Goal: Information Seeking & Learning: Learn about a topic

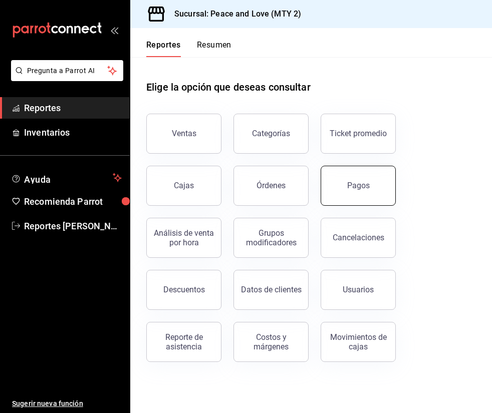
click at [343, 166] on div "Pagos" at bounding box center [351, 180] width 87 height 52
click at [352, 183] on div "Pagos" at bounding box center [358, 186] width 23 height 10
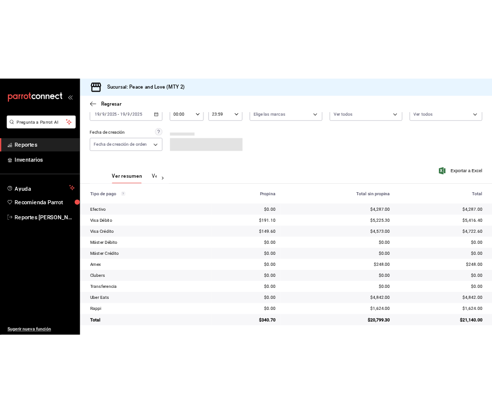
scroll to position [61, 0]
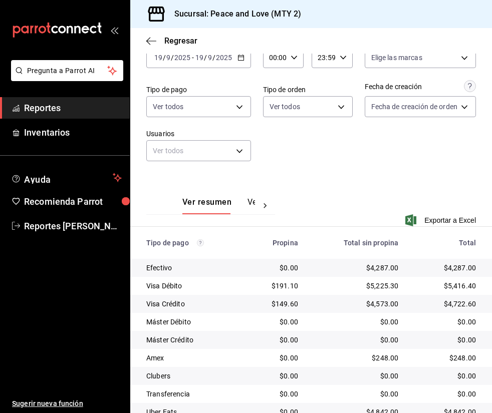
click at [174, 47] on div "Regresar" at bounding box center [310, 41] width 361 height 26
click at [177, 44] on span "Regresar" at bounding box center [180, 41] width 33 height 10
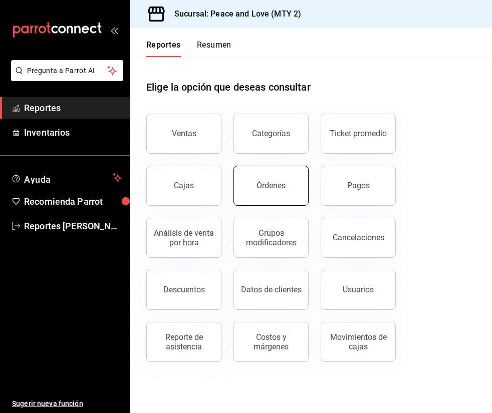
click at [275, 176] on button "Órdenes" at bounding box center [270, 186] width 75 height 40
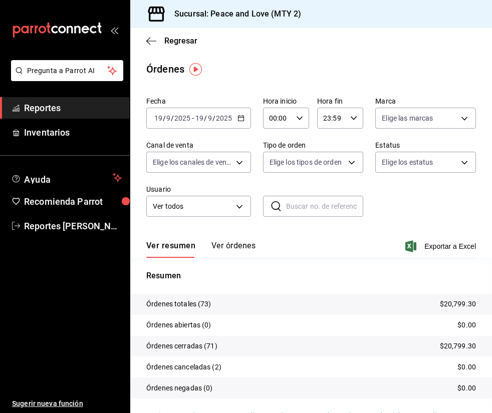
click at [149, 48] on div "Regresar" at bounding box center [310, 41] width 361 height 26
click at [154, 43] on icon "button" at bounding box center [151, 41] width 10 height 9
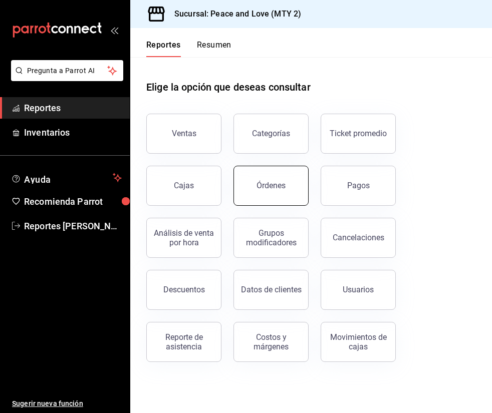
click at [269, 185] on div "Órdenes" at bounding box center [270, 186] width 29 height 10
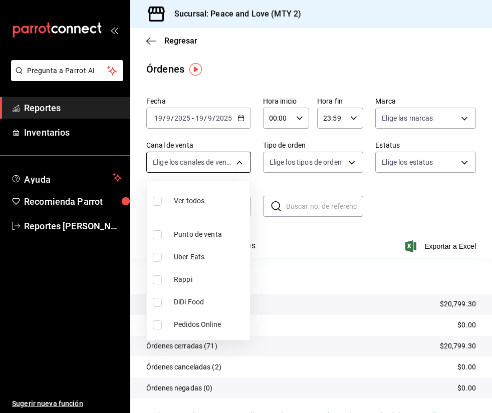
click at [236, 165] on body "Pregunta a Parrot AI Reportes Inventarios Ayuda Recomienda Parrot Reportes [PER…" at bounding box center [246, 206] width 492 height 413
click at [156, 252] on li "Uber Eats" at bounding box center [198, 257] width 103 height 23
type input "UBER_EATS"
checkbox input "true"
click at [399, 207] on div at bounding box center [246, 206] width 492 height 413
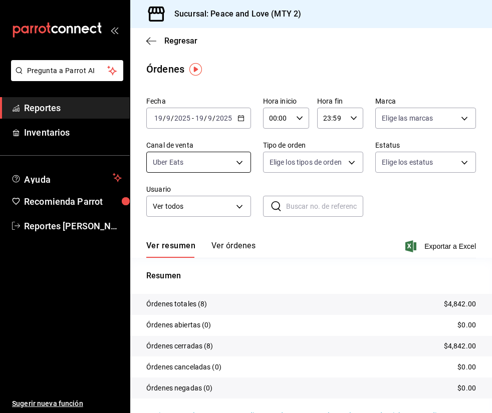
click at [229, 160] on body "Pregunta a Parrot AI Reportes Inventarios Ayuda Recomienda Parrot Reportes [PER…" at bounding box center [246, 206] width 492 height 413
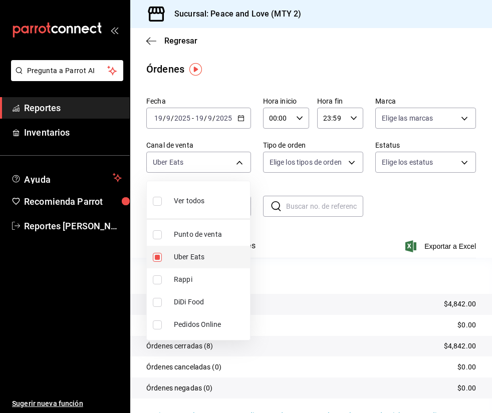
click at [162, 264] on li "Uber Eats" at bounding box center [198, 257] width 103 height 23
checkbox input "false"
click at [164, 279] on label at bounding box center [159, 279] width 13 height 9
click at [162, 279] on input "checkbox" at bounding box center [157, 279] width 9 height 9
checkbox input "false"
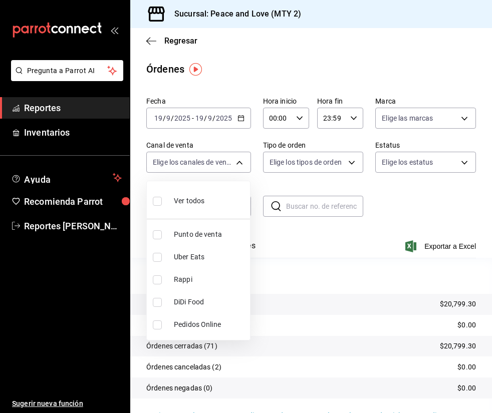
click at [380, 247] on div at bounding box center [246, 206] width 492 height 413
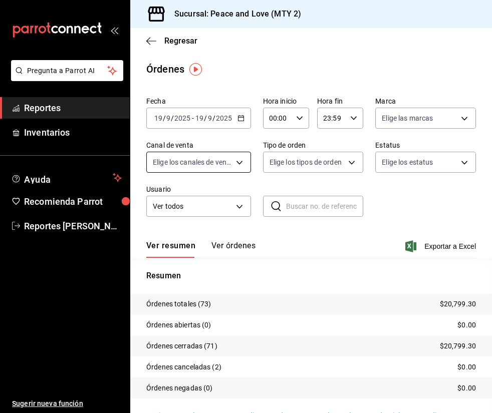
click at [194, 167] on body "Pregunta a Parrot AI Reportes Inventarios Ayuda Recomienda Parrot Reportes [PER…" at bounding box center [246, 206] width 492 height 413
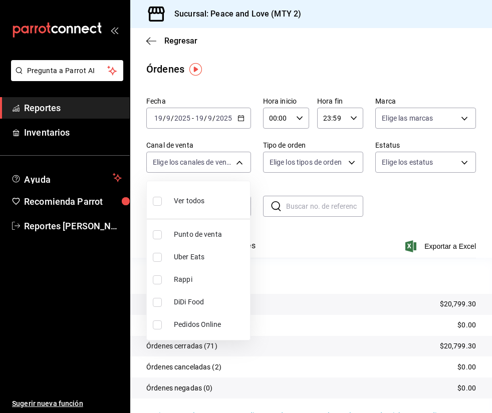
click at [159, 276] on input "checkbox" at bounding box center [157, 279] width 9 height 9
checkbox input "true"
type input "RAPPI"
click at [289, 232] on div at bounding box center [246, 206] width 492 height 413
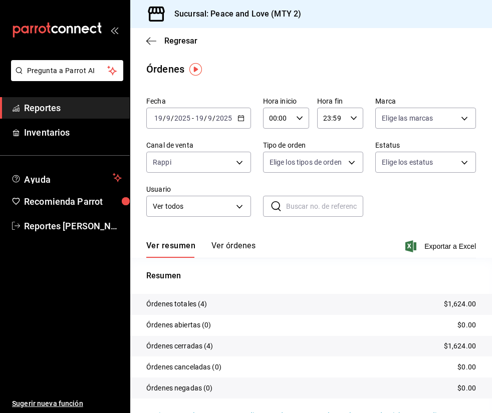
click at [150, 49] on div "Regresar" at bounding box center [310, 41] width 361 height 26
click at [156, 44] on span "Regresar" at bounding box center [171, 41] width 51 height 10
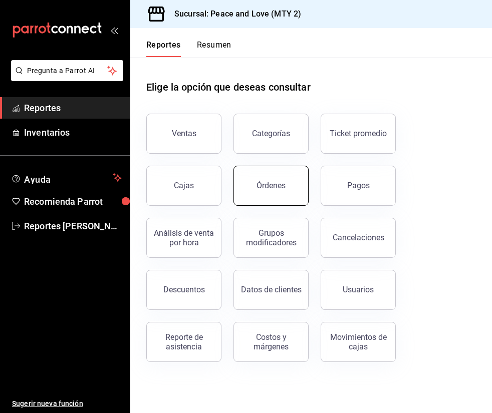
click at [267, 178] on button "Órdenes" at bounding box center [270, 186] width 75 height 40
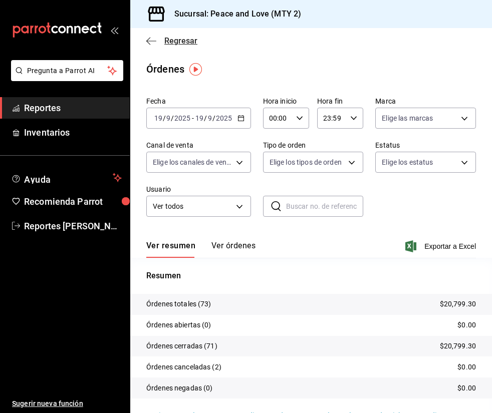
click at [152, 43] on icon "button" at bounding box center [151, 41] width 10 height 9
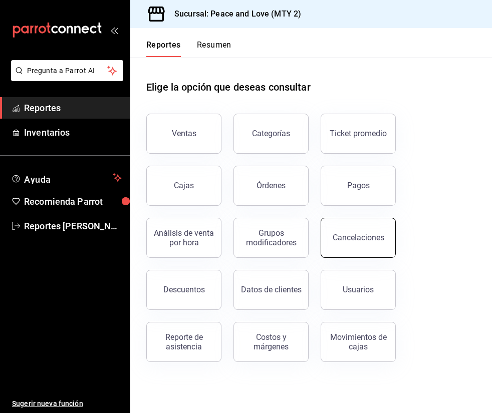
click at [352, 238] on div "Cancelaciones" at bounding box center [358, 238] width 52 height 10
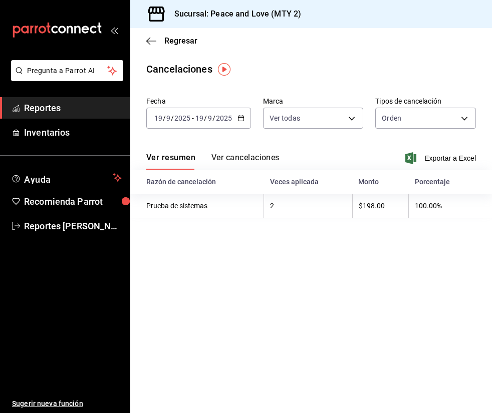
click at [143, 38] on div "Regresar" at bounding box center [310, 41] width 361 height 26
click at [150, 40] on icon "button" at bounding box center [151, 41] width 10 height 9
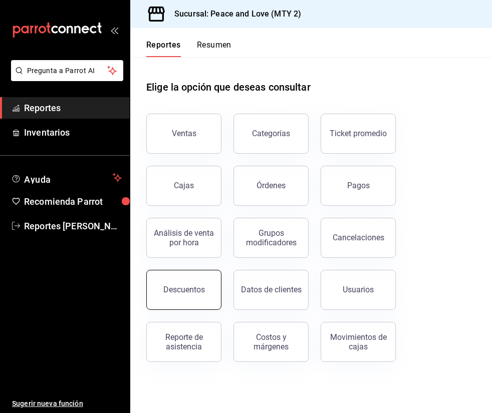
click at [191, 294] on button "Descuentos" at bounding box center [183, 290] width 75 height 40
